Goal: Task Accomplishment & Management: Manage account settings

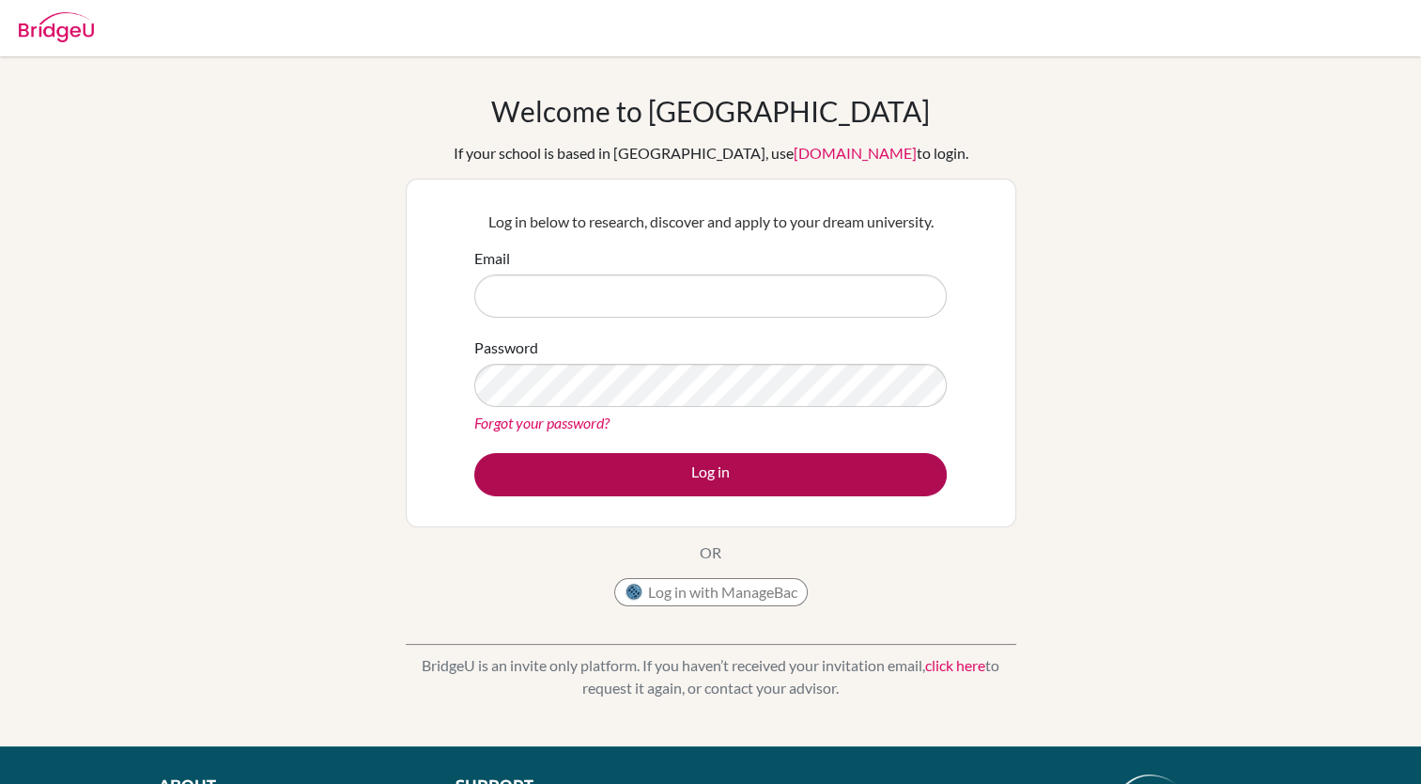
type input "[EMAIL_ADDRESS][DOMAIN_NAME]"
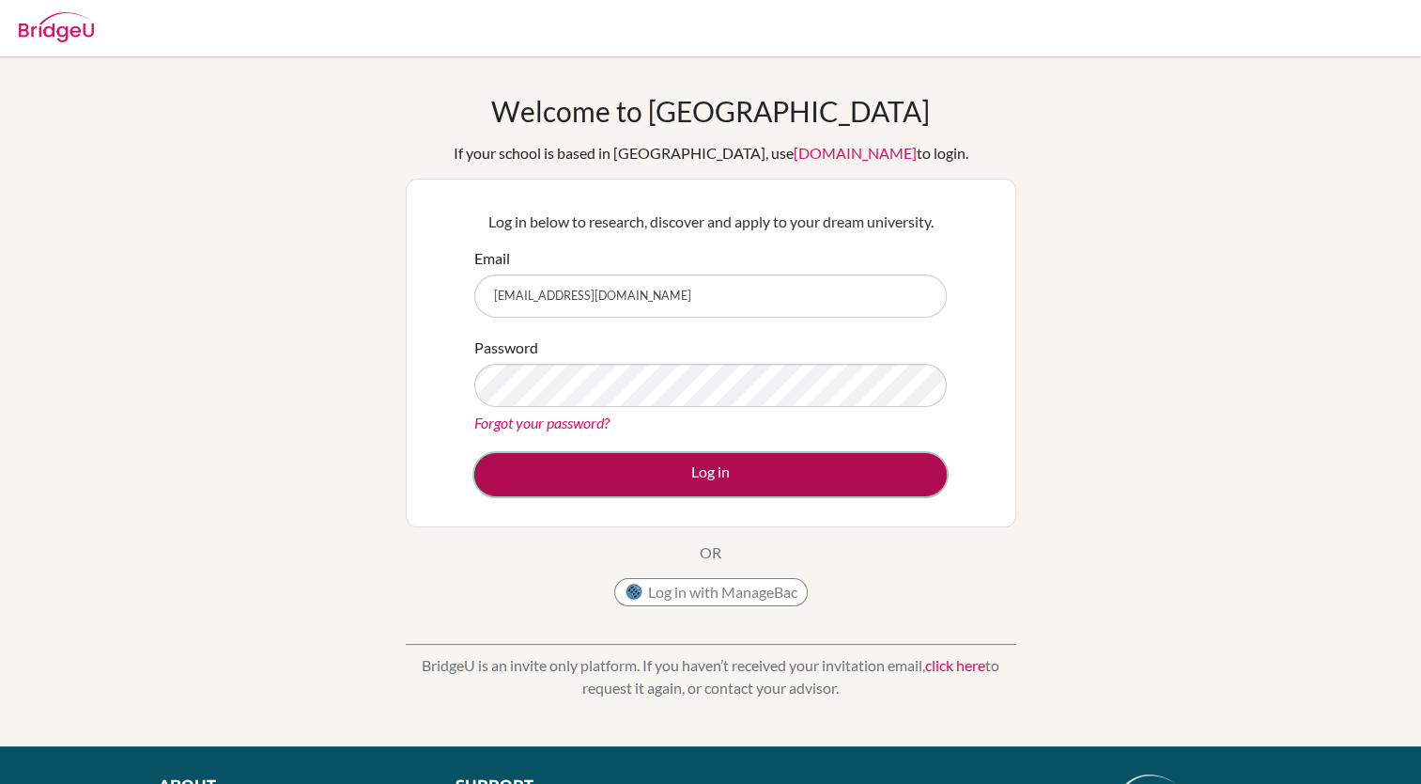
click at [690, 483] on button "Log in" at bounding box center [710, 474] width 473 height 43
click at [681, 475] on button "Log in" at bounding box center [710, 474] width 473 height 43
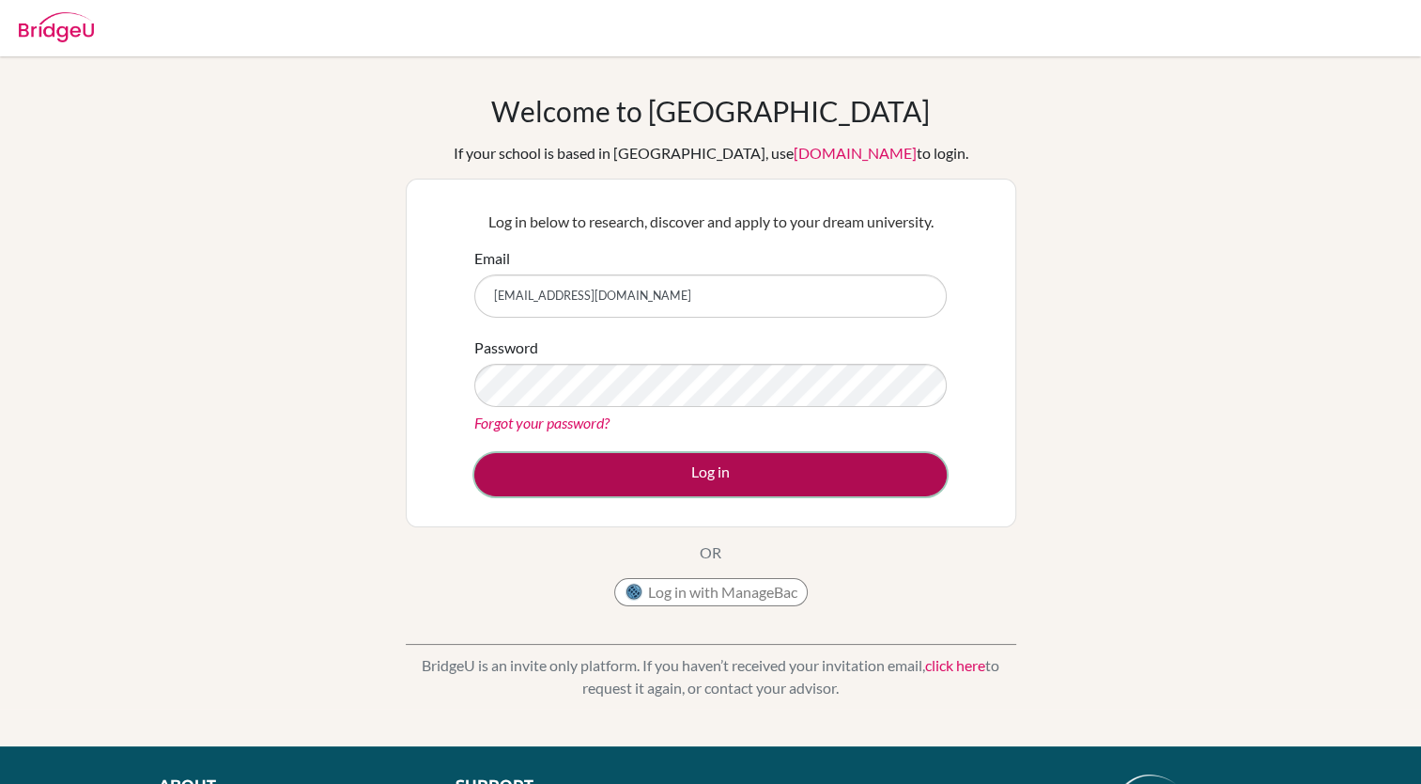
click at [681, 475] on button "Log in" at bounding box center [710, 474] width 473 height 43
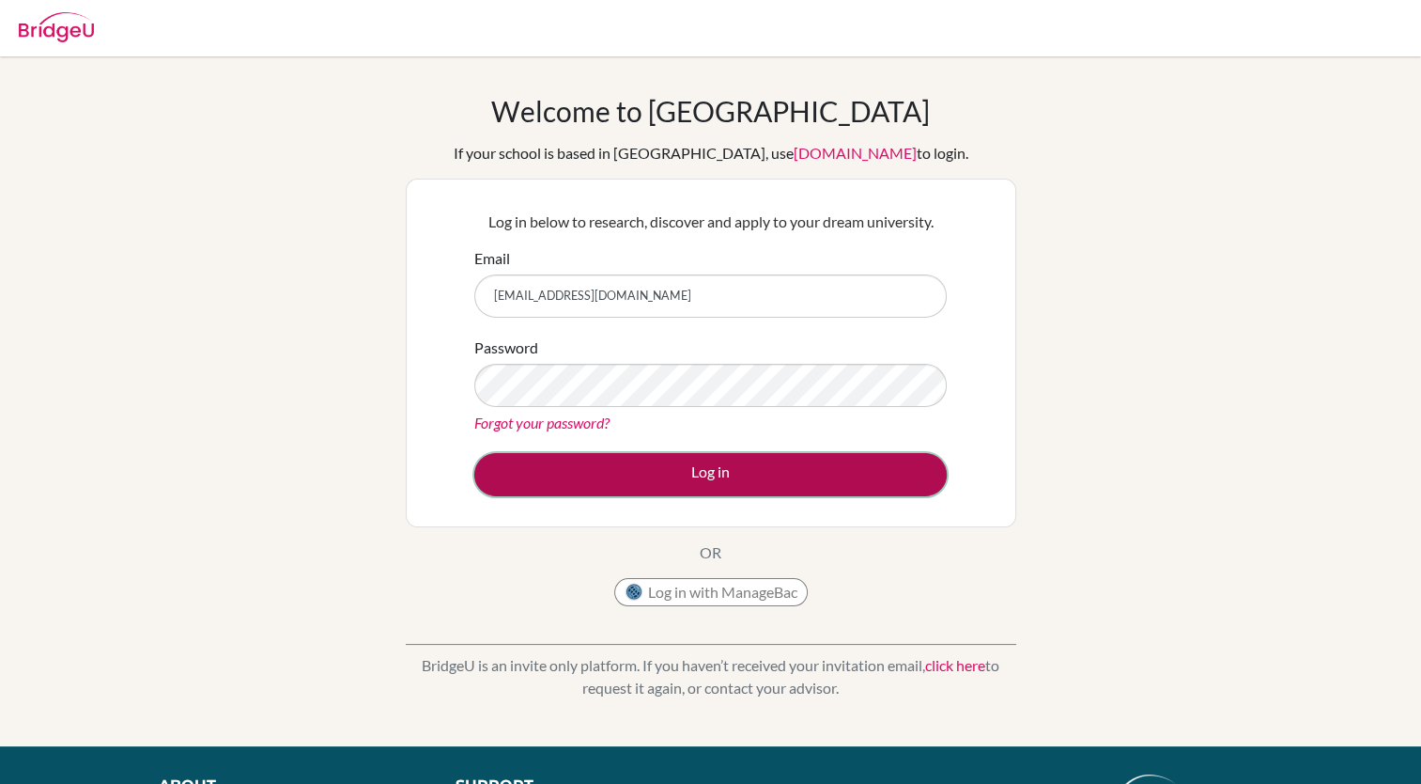
click at [681, 475] on button "Log in" at bounding box center [710, 474] width 473 height 43
